Goal: Check status: Check status

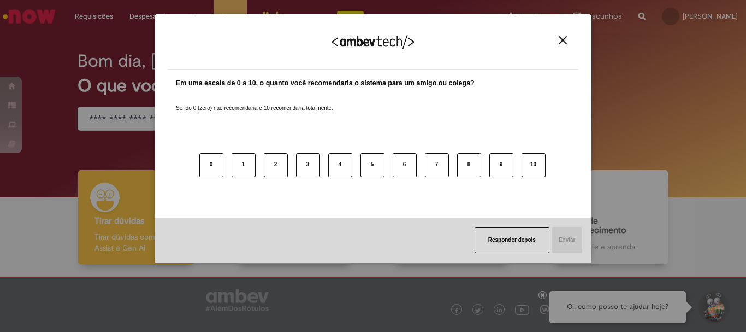
click at [560, 37] on img "Close" at bounding box center [563, 40] width 8 height 8
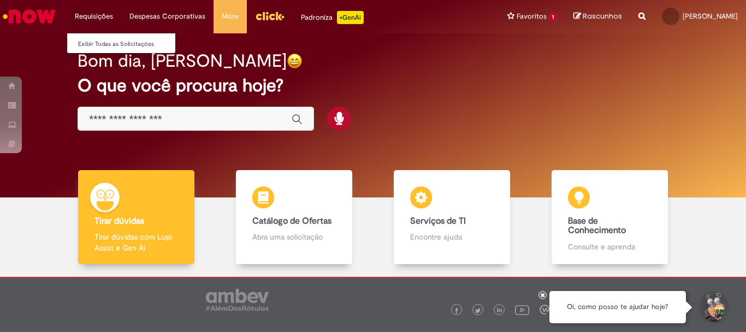
click at [103, 20] on li "Requisições Exibir Todas as Solicitações" at bounding box center [94, 16] width 55 height 33
click at [103, 16] on li "Requisições Exibir Todas as Solicitações" at bounding box center [94, 16] width 55 height 33
click at [103, 39] on link "Exibir Todas as Solicitações" at bounding box center [127, 44] width 120 height 12
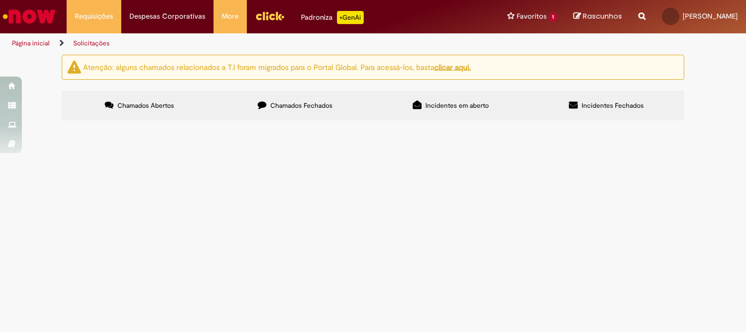
click at [284, 110] on label "Chamados Fechados" at bounding box center [295, 105] width 156 height 29
click at [42, 1] on link "Ir para a Homepage" at bounding box center [29, 16] width 58 height 33
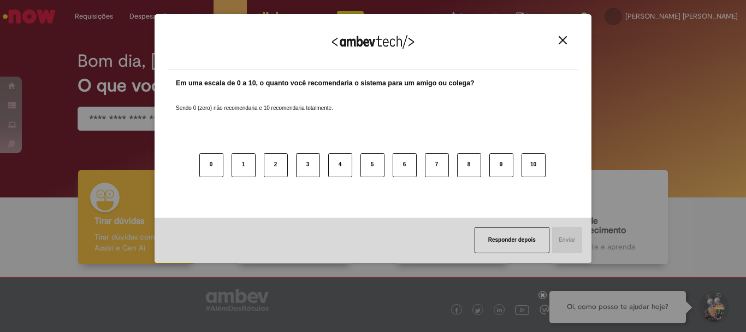
click at [563, 42] on img "Close" at bounding box center [563, 40] width 8 height 8
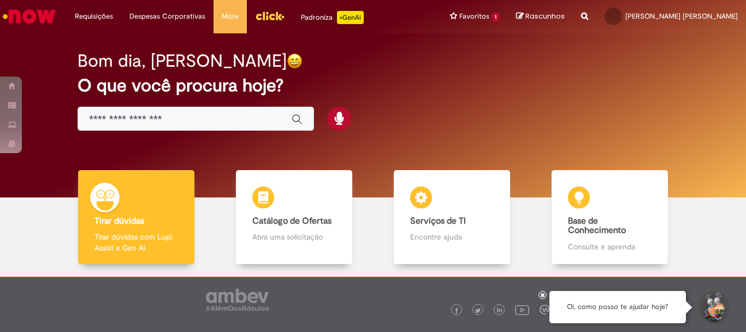
click at [263, 9] on img "Menu Cabeçalho" at bounding box center [269, 16] width 29 height 16
